Goal: Find contact information

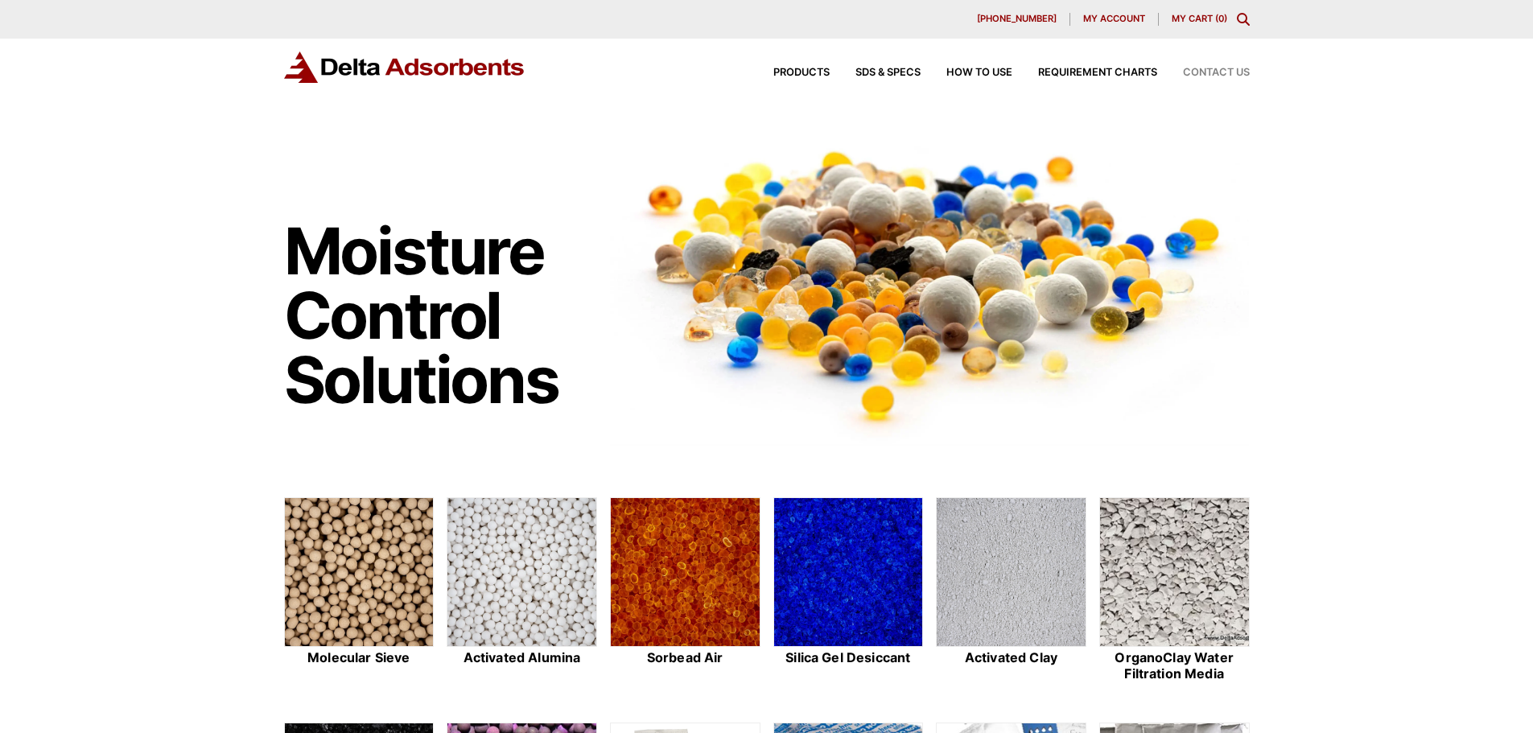
click at [1230, 77] on span "Contact Us" at bounding box center [1216, 73] width 67 height 10
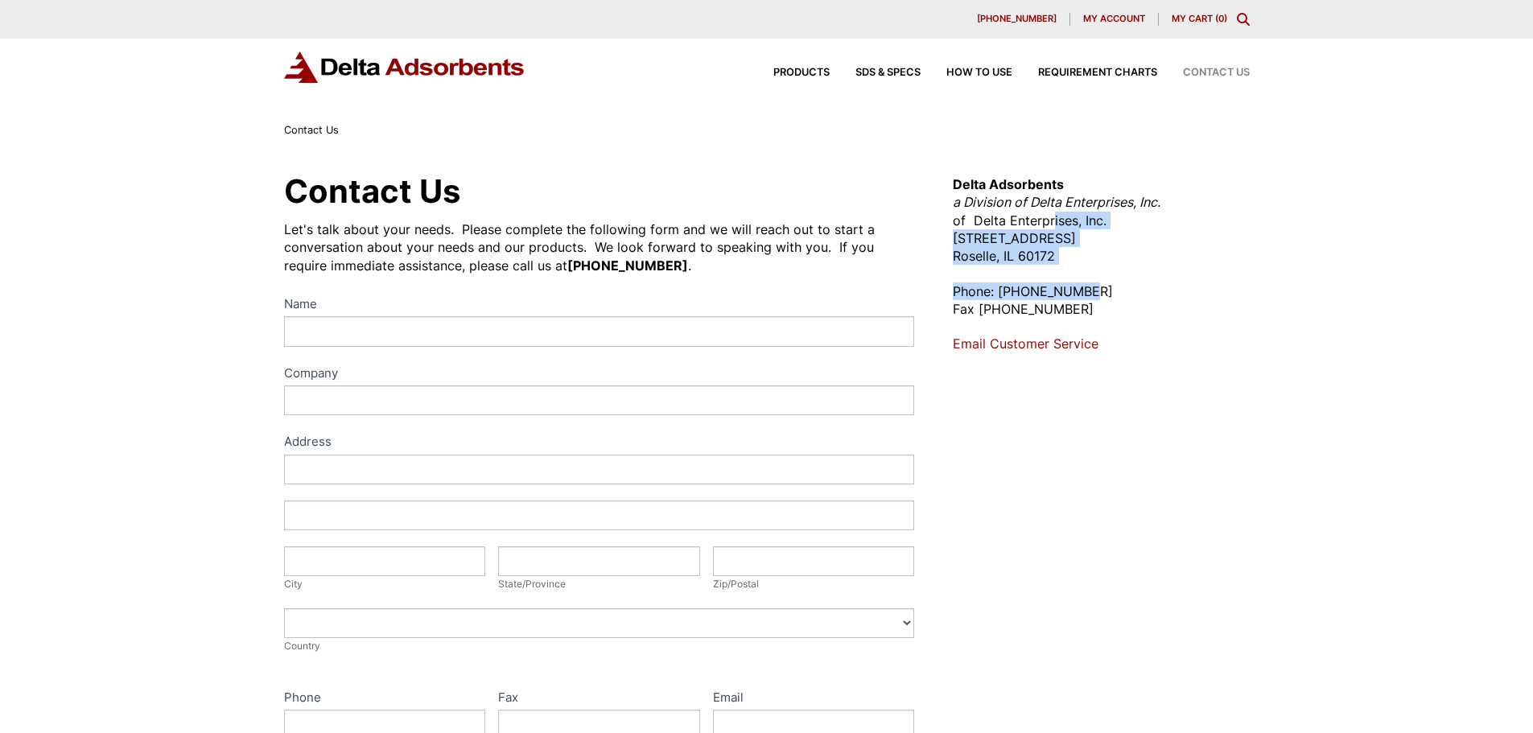
drag, startPoint x: 1068, startPoint y: 217, endPoint x: 1234, endPoint y: 286, distance: 179.6
click at [1205, 286] on div "Delta Adsorbents a Division of Delta Enterprises, Inc. of Delta Enterprises, In…" at bounding box center [1101, 264] width 296 height 178
click at [1255, 286] on div "Contact Us Let's talk about your needs. Please complete the following form and …" at bounding box center [767, 582] width 1004 height 826
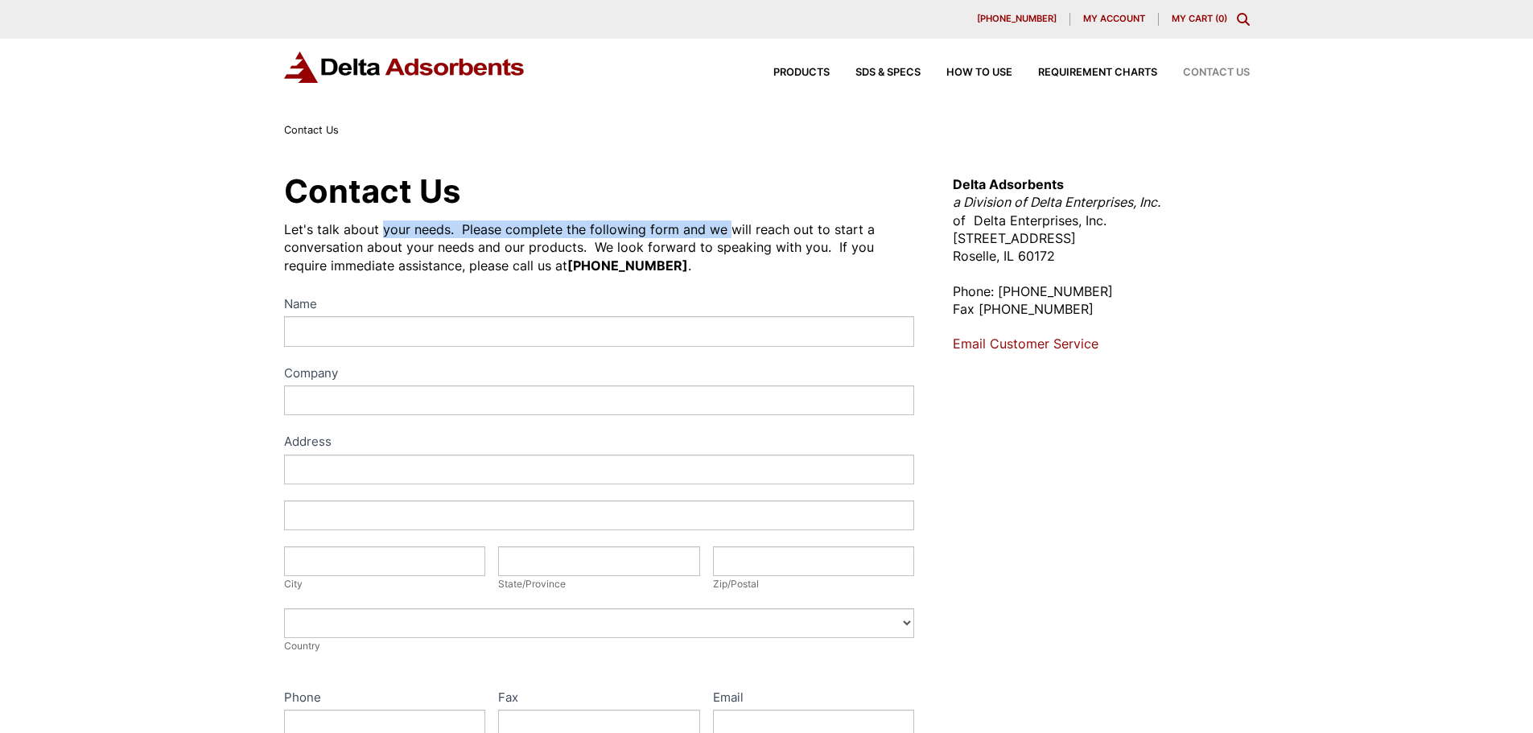
drag, startPoint x: 483, startPoint y: 230, endPoint x: 760, endPoint y: 236, distance: 276.9
click at [745, 236] on div "Let's talk about your needs. Please complete the following form and we will rea…" at bounding box center [599, 247] width 631 height 54
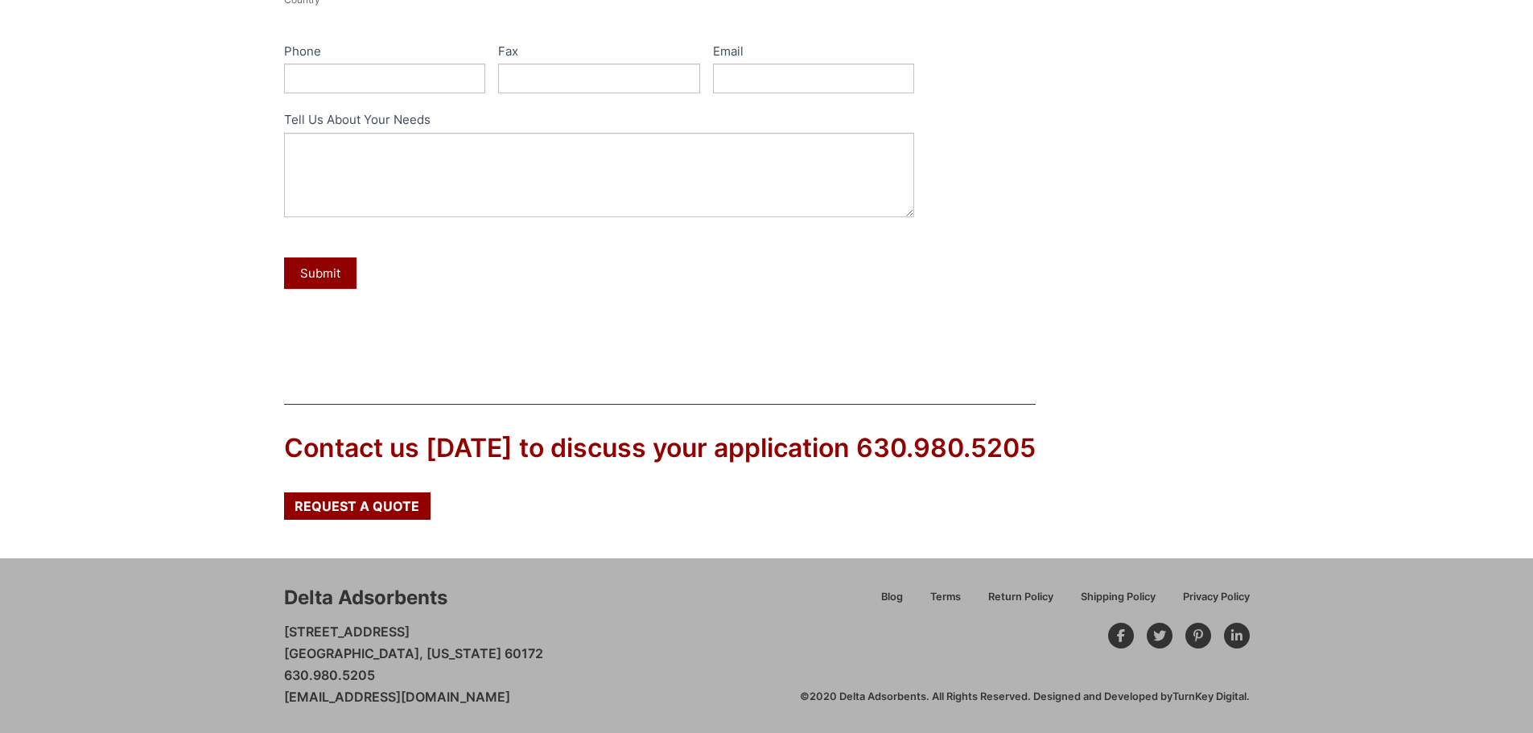
scroll to position [647, 0]
drag, startPoint x: 472, startPoint y: 647, endPoint x: 701, endPoint y: 649, distance: 229.3
click at [646, 649] on div "Delta Adsorbents 28 Congress Circle W. Roselle, Illinois 60172 630.980.5205 cus…" at bounding box center [542, 645] width 516 height 124
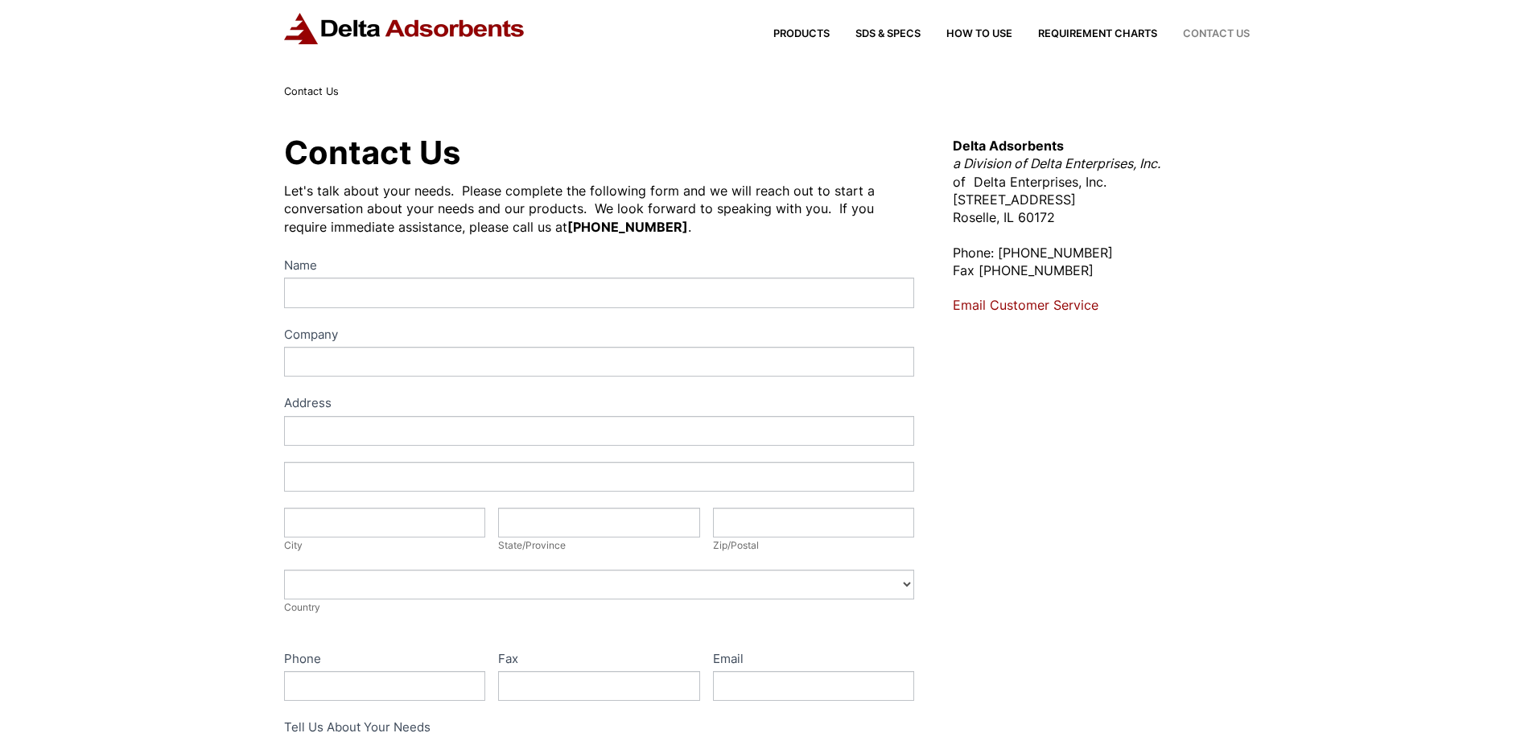
scroll to position [0, 0]
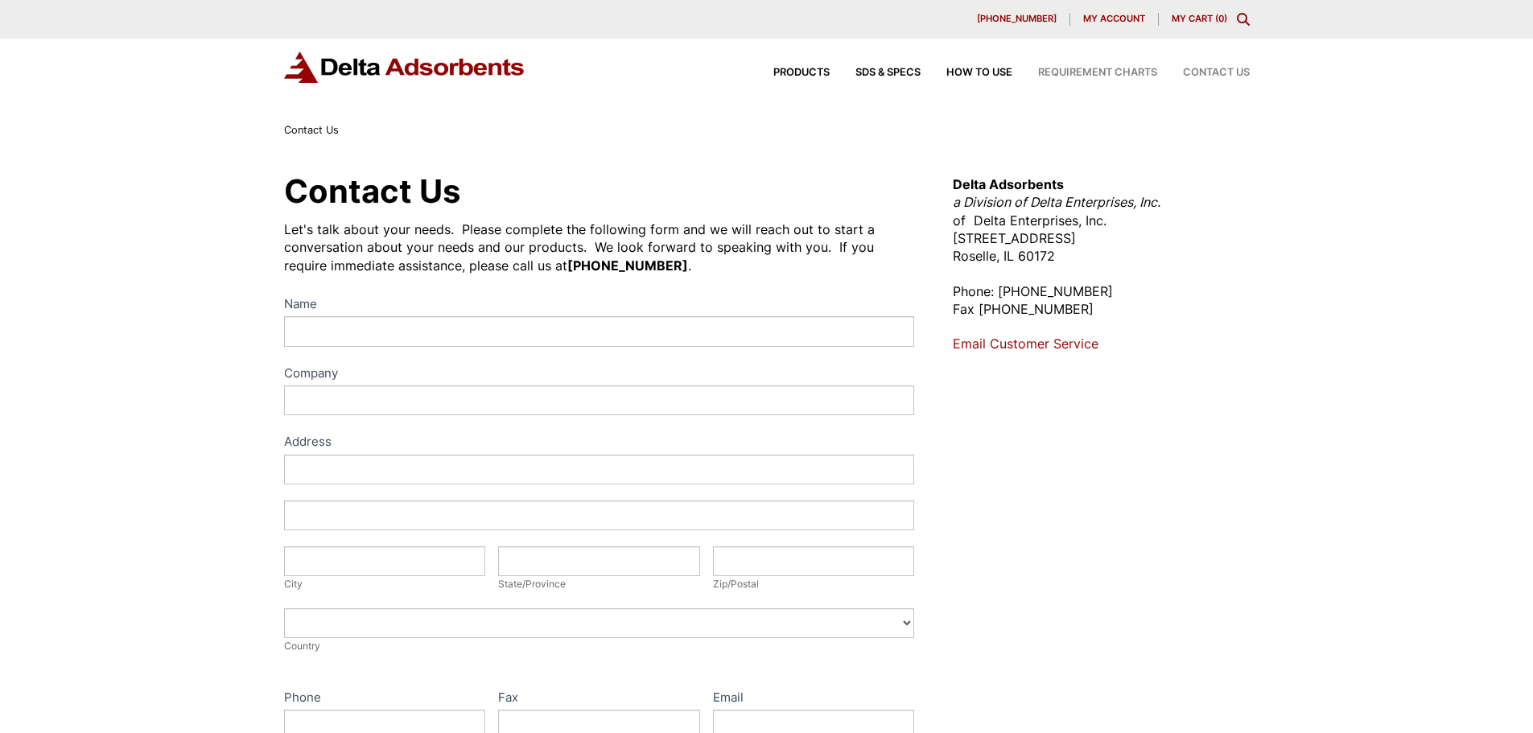
click at [1089, 73] on span "Requirement Charts" at bounding box center [1097, 73] width 119 height 10
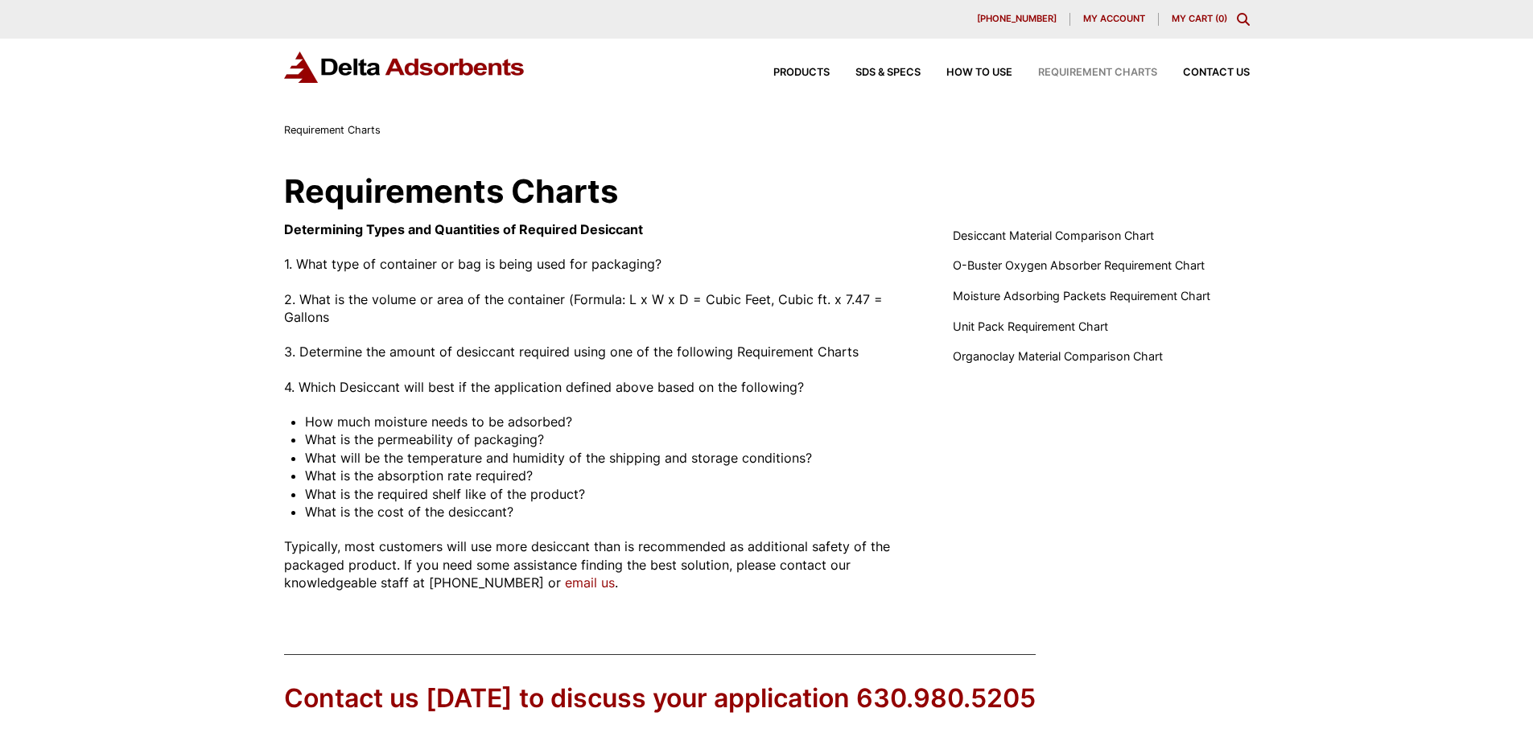
click at [1096, 16] on span "My account" at bounding box center [1114, 18] width 62 height 9
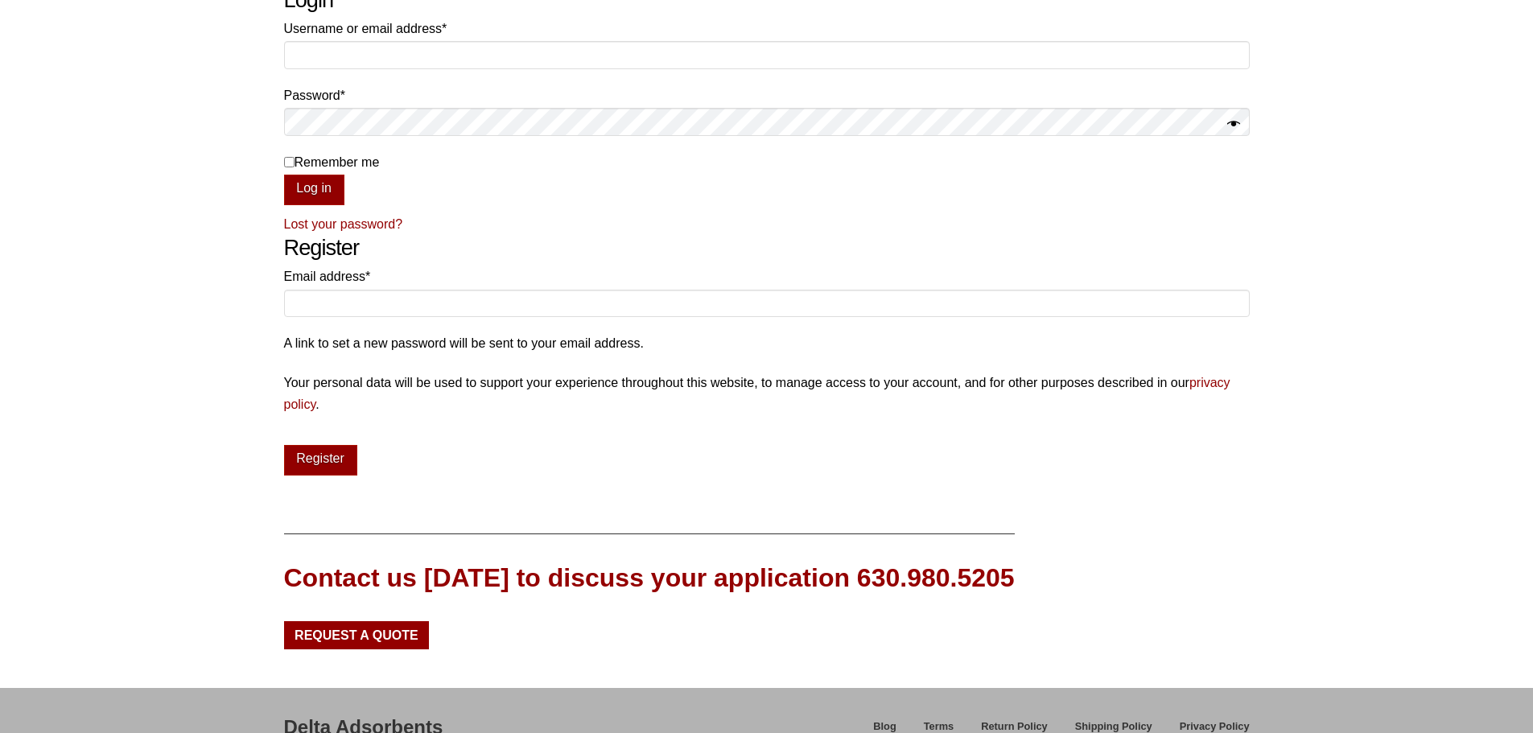
scroll to position [56, 0]
